Goal: Task Accomplishment & Management: Manage account settings

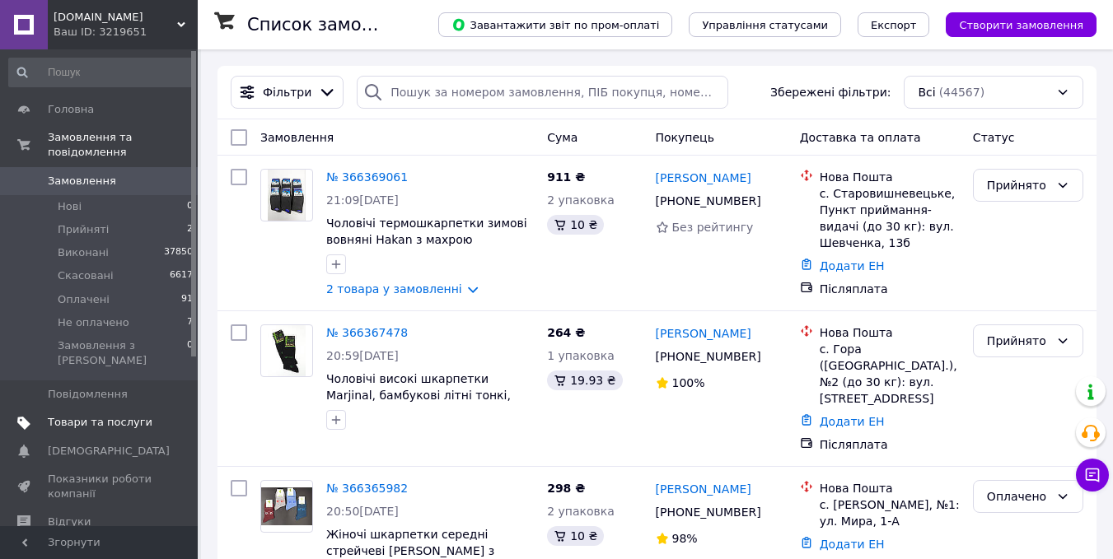
click at [124, 415] on span "Товари та послуги" at bounding box center [100, 422] width 105 height 15
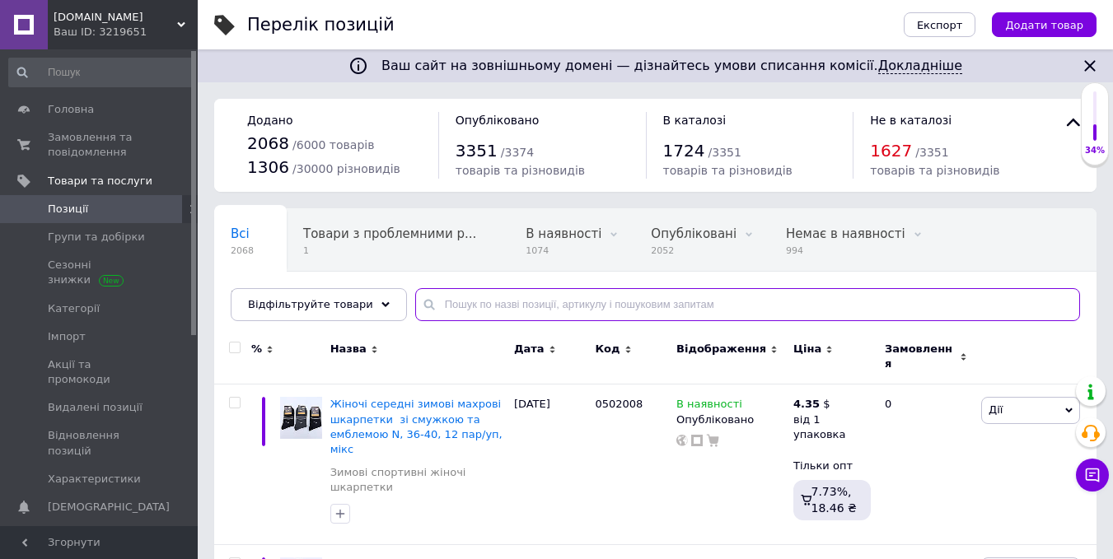
click at [671, 299] on input "text" at bounding box center [747, 304] width 665 height 33
paste input "0901106"
type input "0901106"
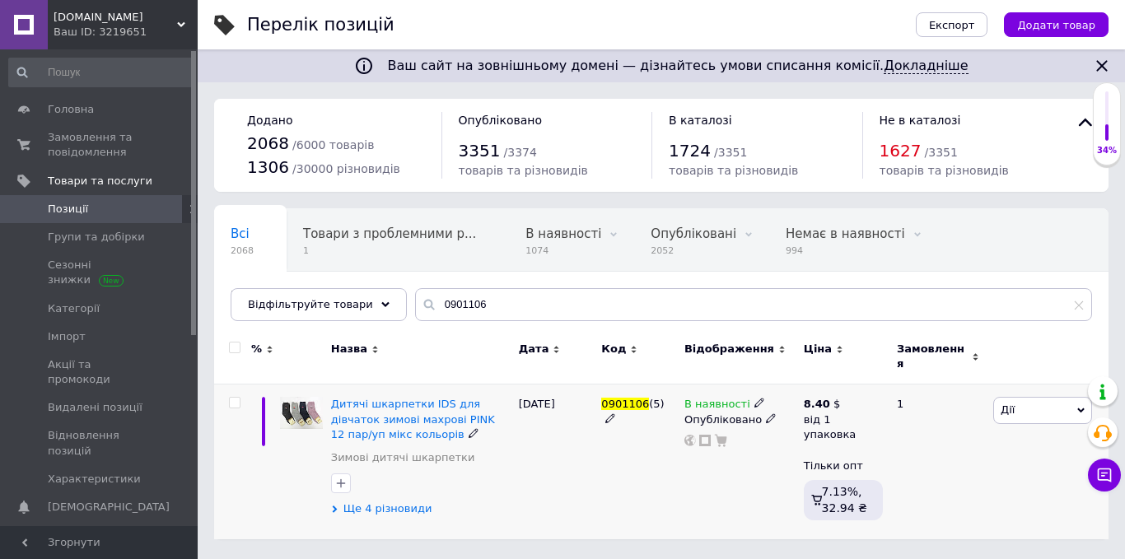
click at [393, 502] on span "Ще 4 різновиди" at bounding box center [387, 509] width 89 height 15
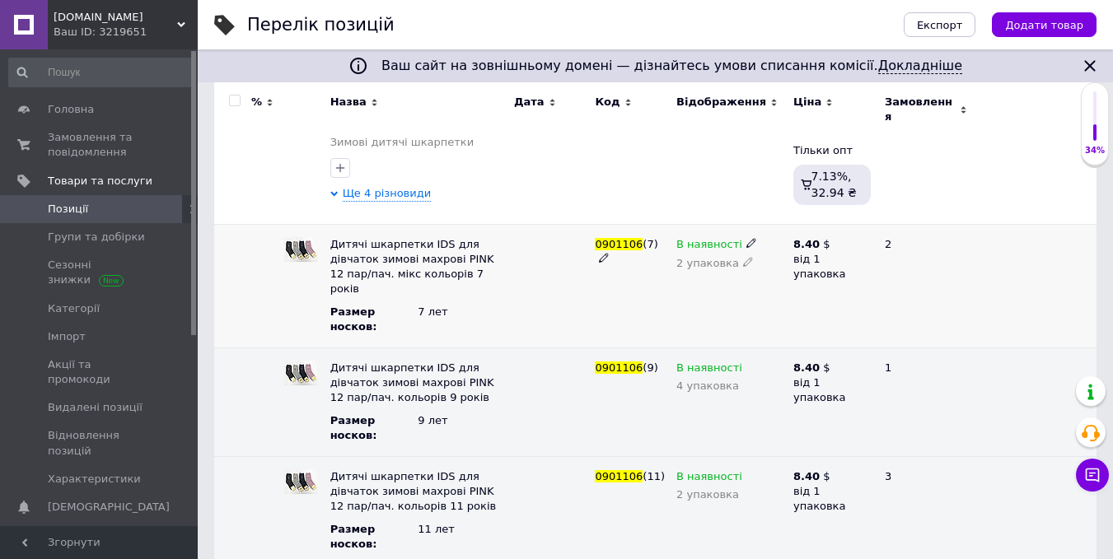
scroll to position [329, 0]
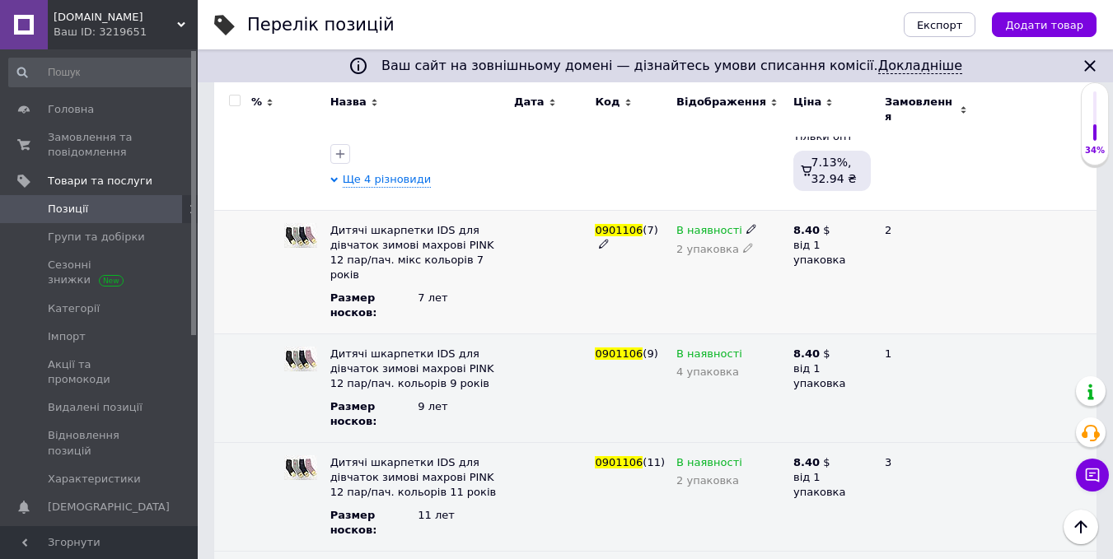
click at [743, 243] on icon at bounding box center [748, 248] width 10 height 10
type input "1"
click at [698, 169] on div "В наявності Опубліковано" at bounding box center [730, 132] width 117 height 155
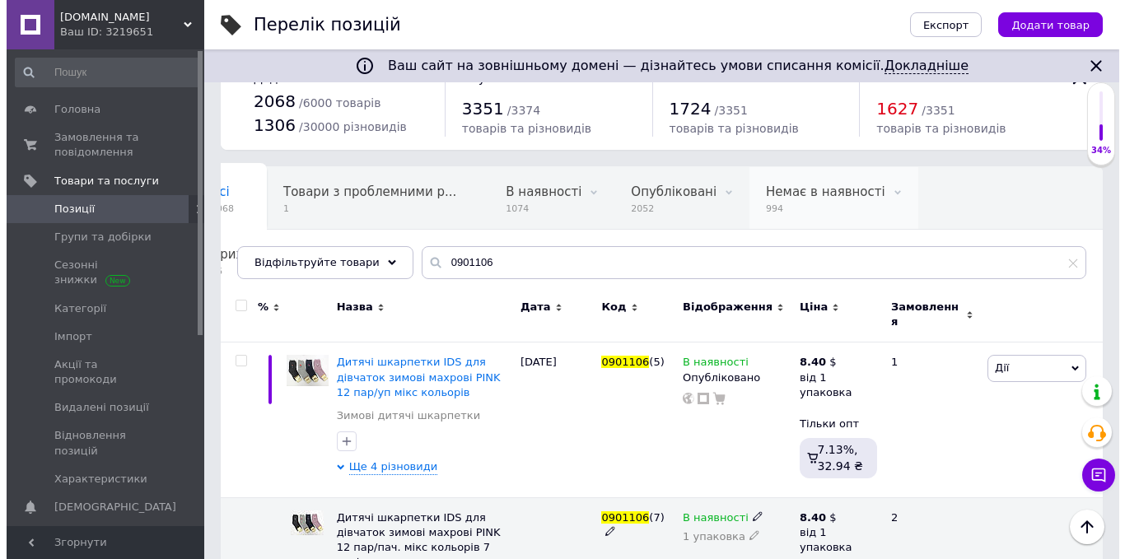
scroll to position [0, 0]
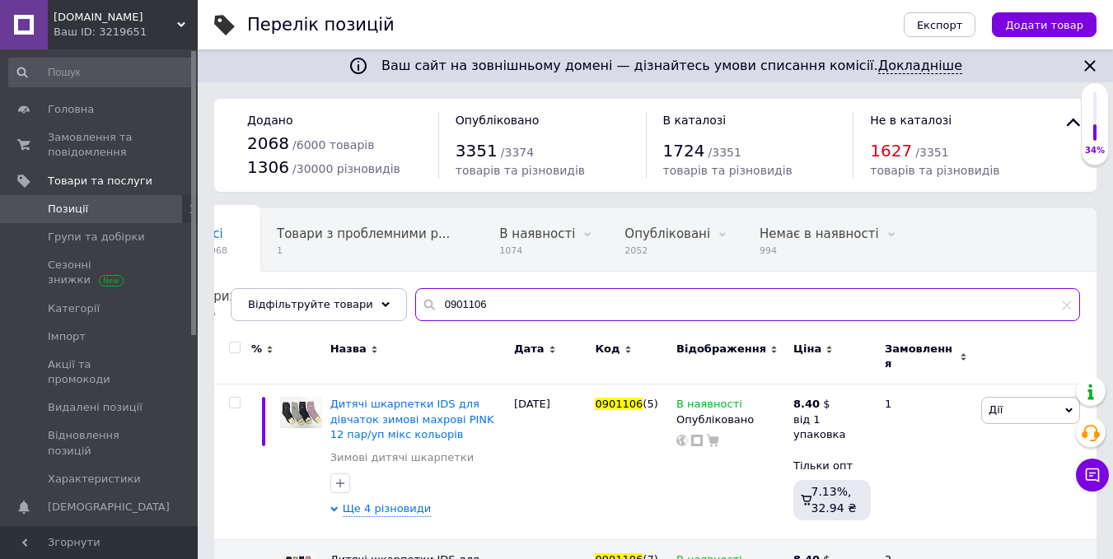
click at [564, 301] on input "0901106" at bounding box center [747, 304] width 665 height 33
paste input "LUX0801029"
type input "LUX0801029"
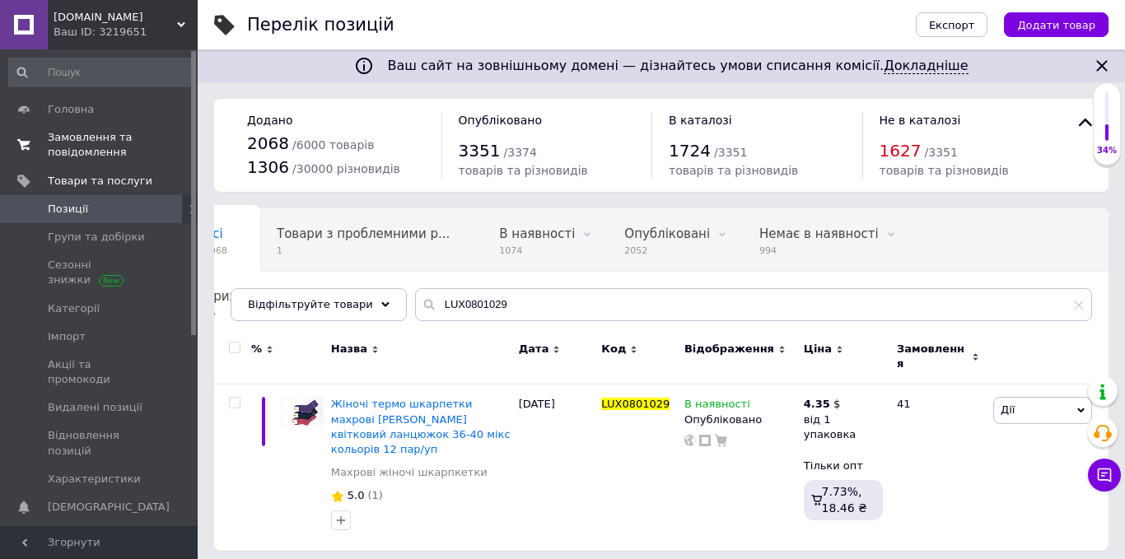
click at [86, 134] on span "Замовлення та повідомлення" at bounding box center [100, 145] width 105 height 30
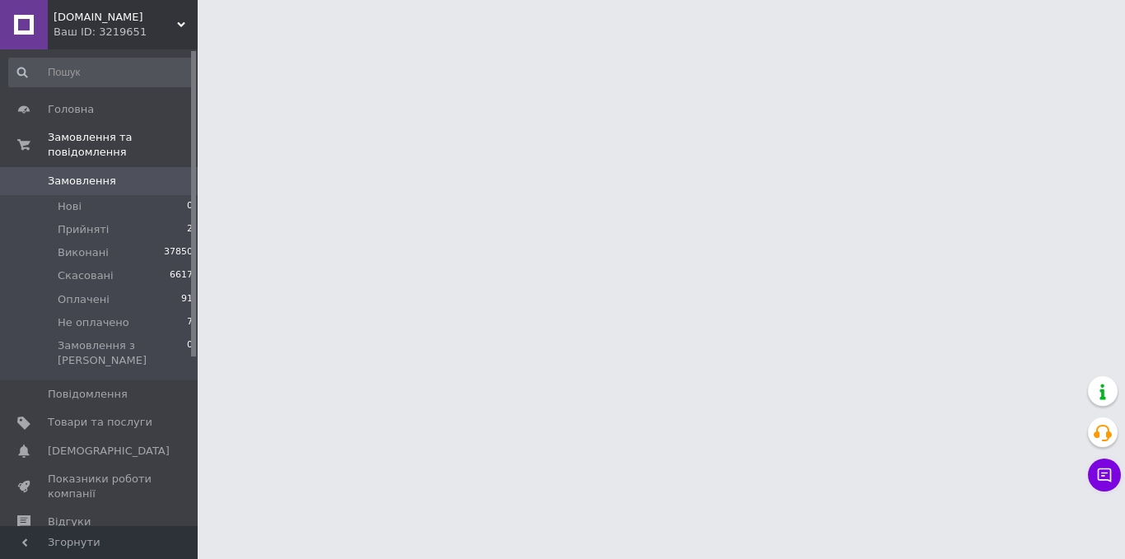
click at [108, 174] on span "Замовлення" at bounding box center [100, 181] width 105 height 15
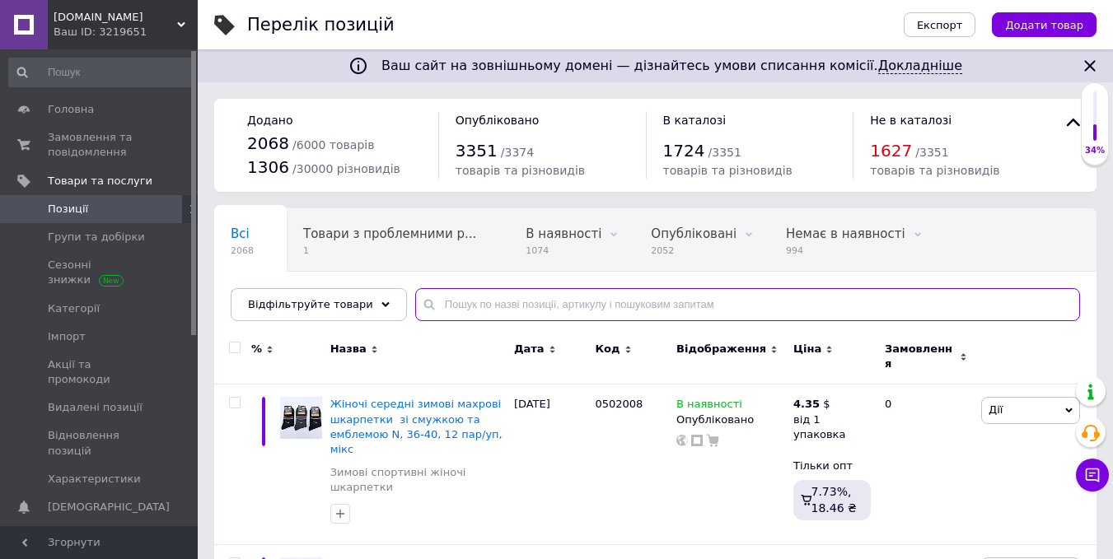
click at [607, 301] on input "text" at bounding box center [747, 304] width 665 height 33
paste input "0702033"
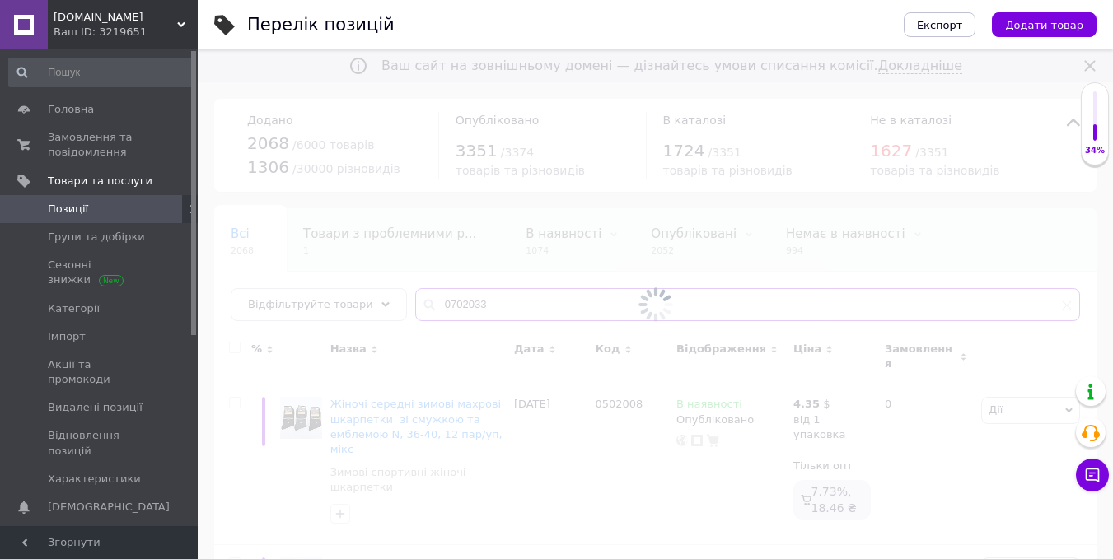
type input "0702033"
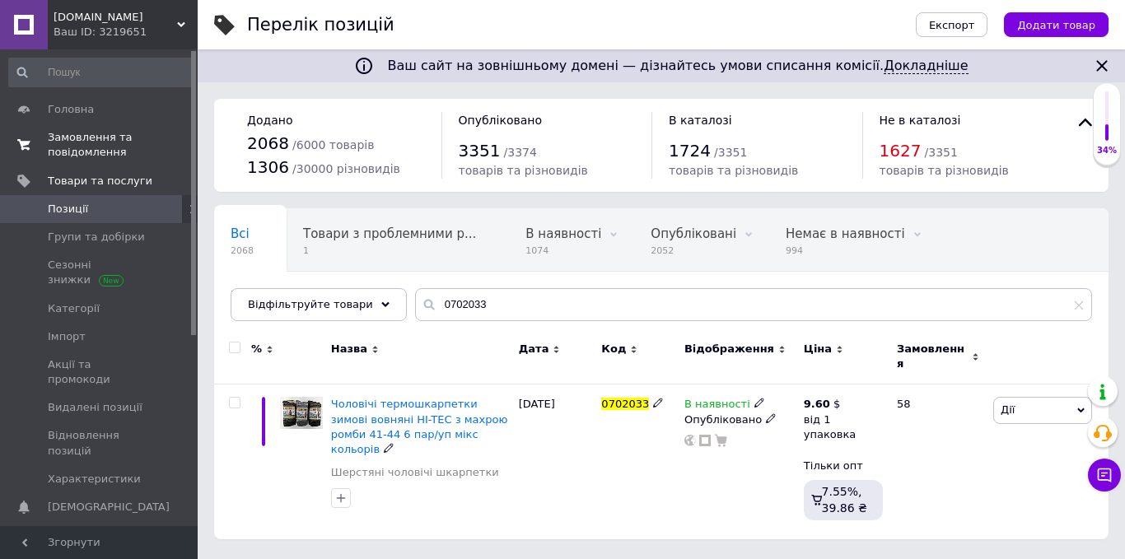
click at [87, 137] on span "Замовлення та повідомлення" at bounding box center [100, 145] width 105 height 30
